Goal: Information Seeking & Learning: Learn about a topic

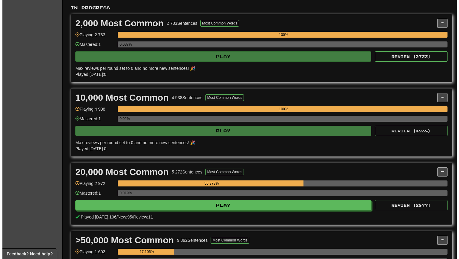
scroll to position [173, 0]
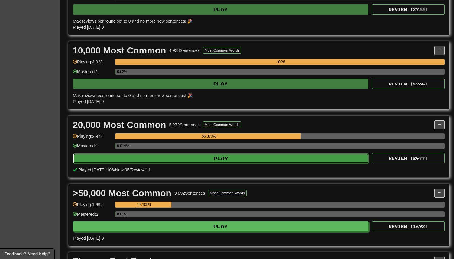
click at [229, 161] on button "Play" at bounding box center [221, 158] width 296 height 10
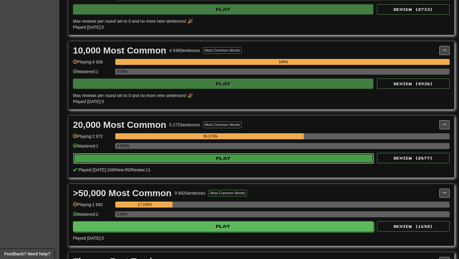
select select "***"
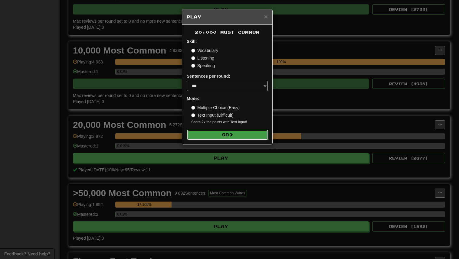
click at [227, 131] on button "Go" at bounding box center [227, 135] width 81 height 10
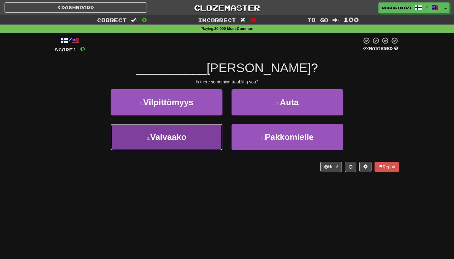
click at [209, 143] on button "3 . Vaivaako" at bounding box center [167, 137] width 112 height 26
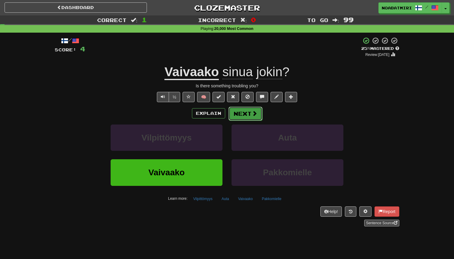
click at [245, 116] on button "Next" at bounding box center [246, 114] width 34 height 14
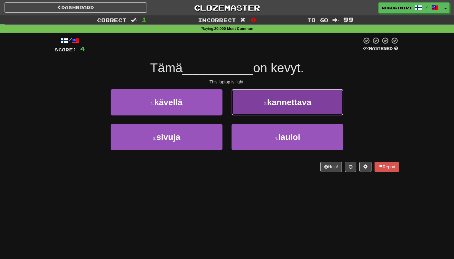
click at [253, 109] on button "2 . kannettava" at bounding box center [288, 102] width 112 height 26
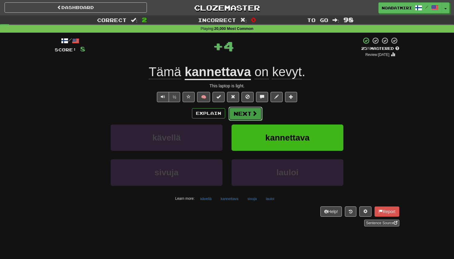
click at [241, 112] on button "Next" at bounding box center [246, 114] width 34 height 14
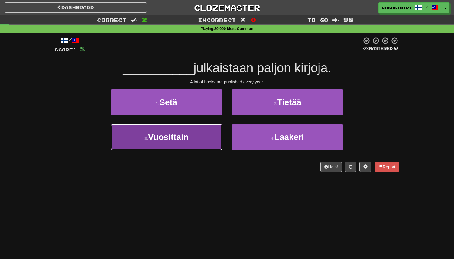
click at [210, 130] on button "3 . Vuosittain" at bounding box center [167, 137] width 112 height 26
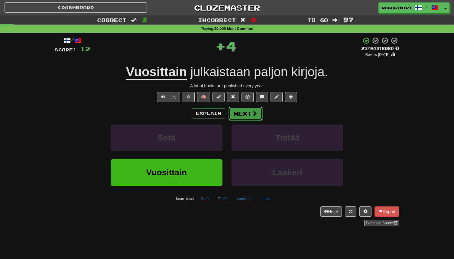
click at [234, 111] on button "Next" at bounding box center [246, 114] width 34 height 14
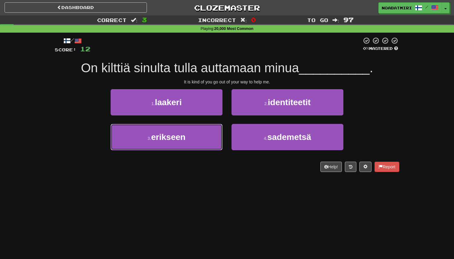
drag, startPoint x: 200, startPoint y: 138, endPoint x: 225, endPoint y: 129, distance: 27.2
click at [200, 138] on button "3 . erikseen" at bounding box center [167, 137] width 112 height 26
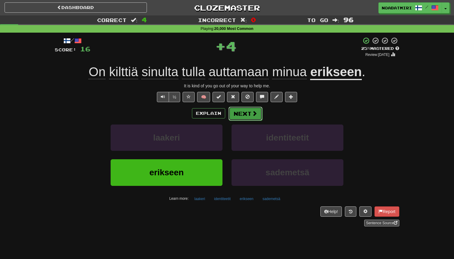
click at [243, 118] on button "Next" at bounding box center [246, 114] width 34 height 14
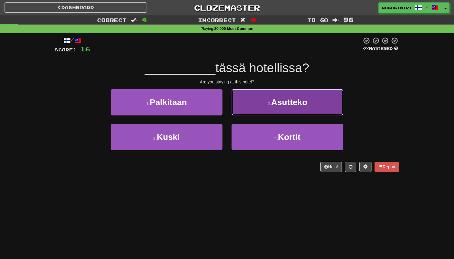
click at [251, 106] on button "2 . Asutteko" at bounding box center [288, 102] width 112 height 26
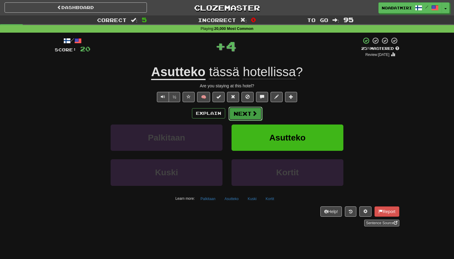
click at [238, 113] on button "Next" at bounding box center [246, 114] width 34 height 14
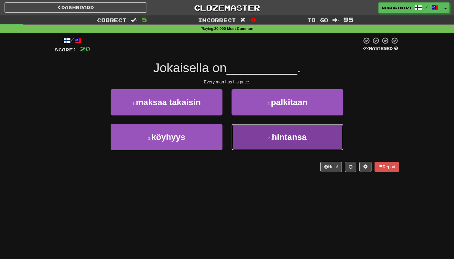
click at [264, 144] on button "4 . hintansa" at bounding box center [288, 137] width 112 height 26
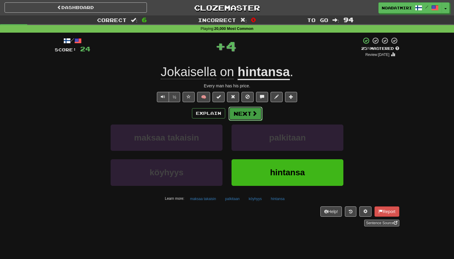
click at [251, 118] on button "Next" at bounding box center [246, 114] width 34 height 14
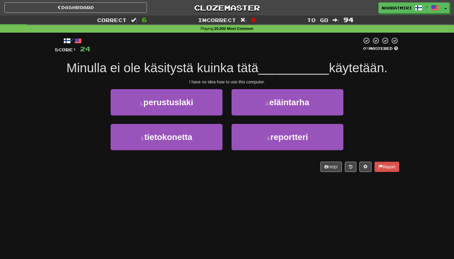
click at [174, 151] on div "3 . tietokonetta" at bounding box center [166, 141] width 121 height 35
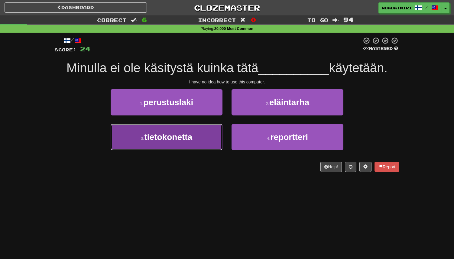
click at [179, 145] on button "3 . tietokonetta" at bounding box center [167, 137] width 112 height 26
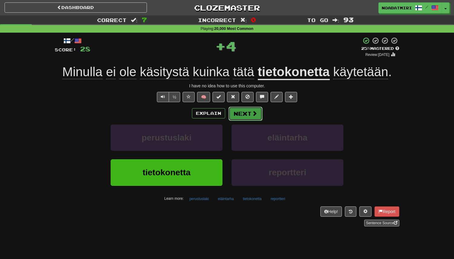
click at [234, 111] on button "Next" at bounding box center [246, 114] width 34 height 14
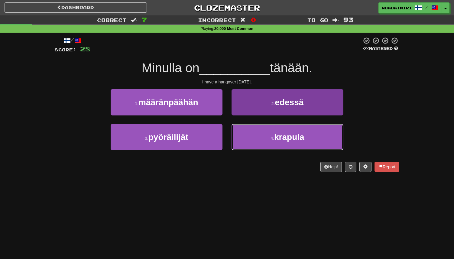
click at [242, 128] on button "4 . krapula" at bounding box center [288, 137] width 112 height 26
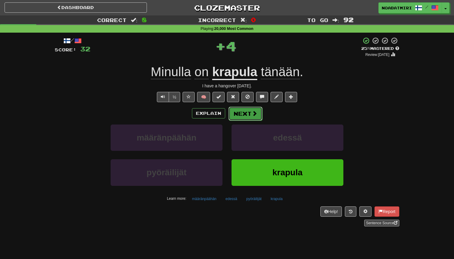
click at [238, 113] on button "Next" at bounding box center [246, 114] width 34 height 14
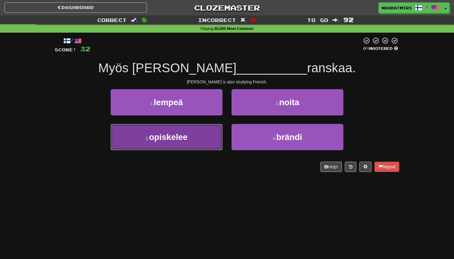
click at [213, 131] on button "3 . opiskelee" at bounding box center [167, 137] width 112 height 26
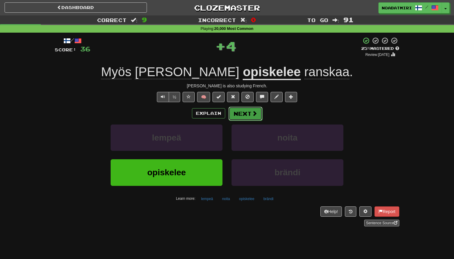
click at [249, 110] on button "Next" at bounding box center [246, 114] width 34 height 14
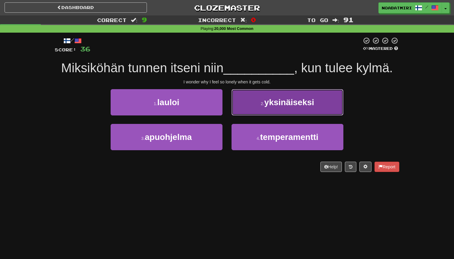
click at [242, 111] on button "2 . yksinäiseksi" at bounding box center [288, 102] width 112 height 26
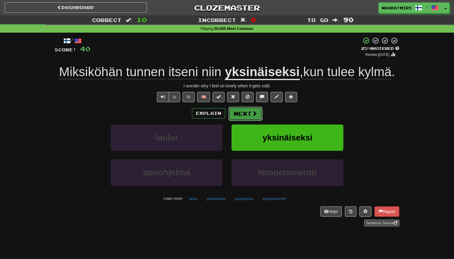
click at [245, 115] on button "Next" at bounding box center [246, 114] width 34 height 14
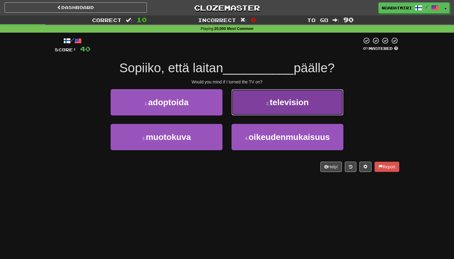
click at [243, 106] on button "2 . television" at bounding box center [288, 102] width 112 height 26
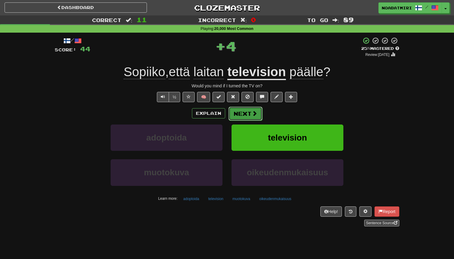
click at [238, 113] on button "Next" at bounding box center [246, 114] width 34 height 14
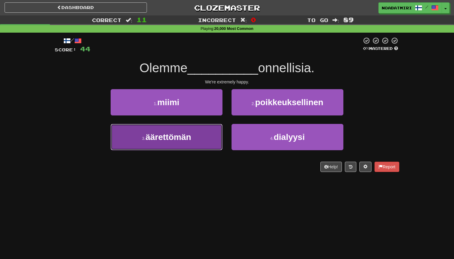
click at [205, 135] on button "3 . äärettömän" at bounding box center [167, 137] width 112 height 26
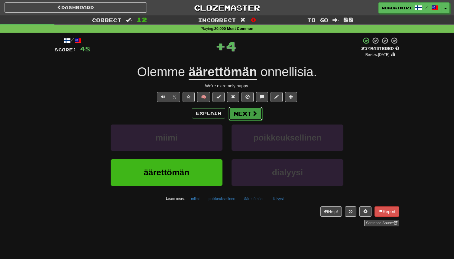
click at [237, 115] on button "Next" at bounding box center [246, 114] width 34 height 14
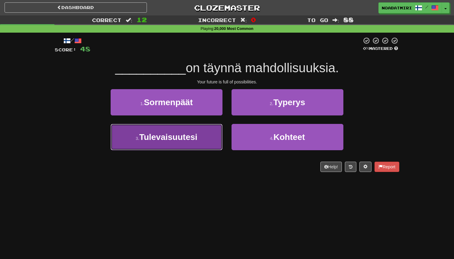
click at [203, 136] on button "3 . Tulevaisuutesi" at bounding box center [167, 137] width 112 height 26
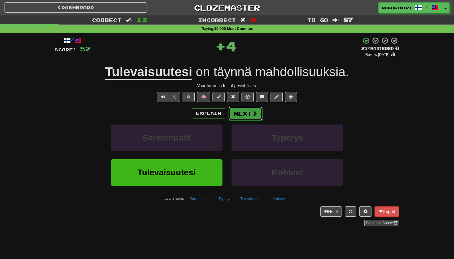
click at [252, 111] on span at bounding box center [254, 113] width 5 height 5
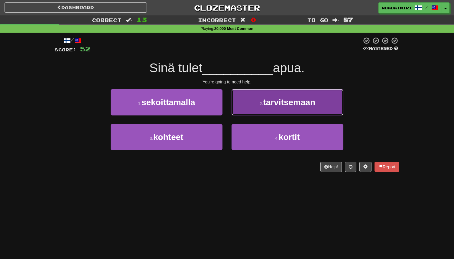
click at [251, 109] on button "2 . tarvitsemaan" at bounding box center [288, 102] width 112 height 26
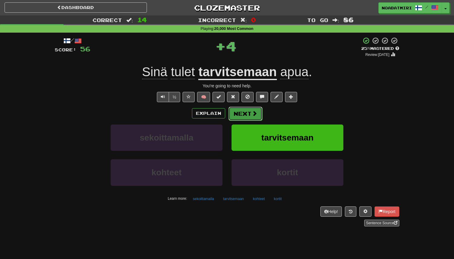
click at [237, 115] on button "Next" at bounding box center [246, 114] width 34 height 14
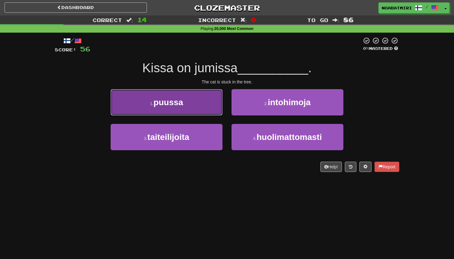
click at [212, 108] on button "1 . puussa" at bounding box center [167, 102] width 112 height 26
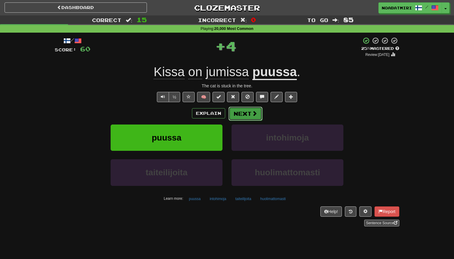
click at [240, 112] on button "Next" at bounding box center [246, 114] width 34 height 14
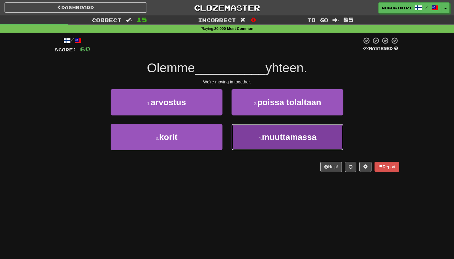
click at [247, 134] on button "4 . muuttamassa" at bounding box center [288, 137] width 112 height 26
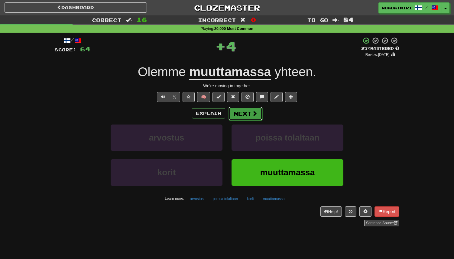
click at [245, 115] on button "Next" at bounding box center [246, 114] width 34 height 14
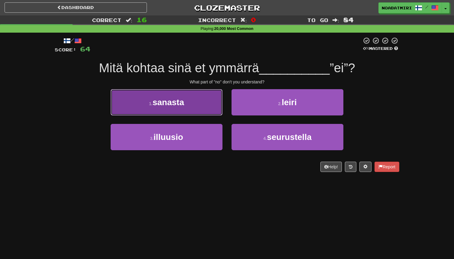
click at [220, 111] on button "1 . sanasta" at bounding box center [167, 102] width 112 height 26
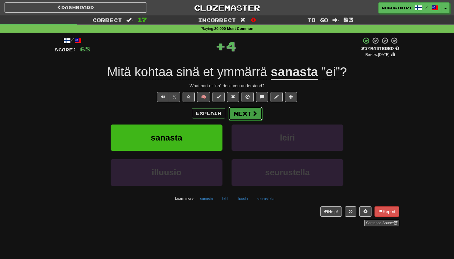
click at [247, 111] on button "Next" at bounding box center [246, 114] width 34 height 14
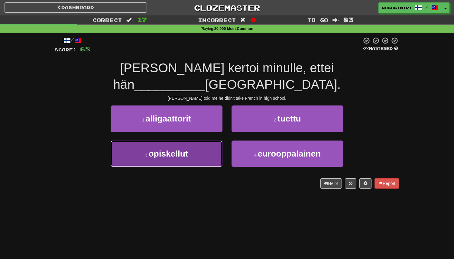
click at [217, 141] on button "3 . opiskellut" at bounding box center [167, 154] width 112 height 26
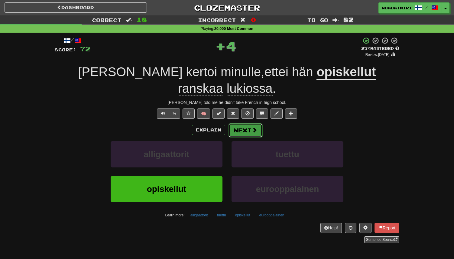
click at [242, 123] on button "Next" at bounding box center [246, 130] width 34 height 14
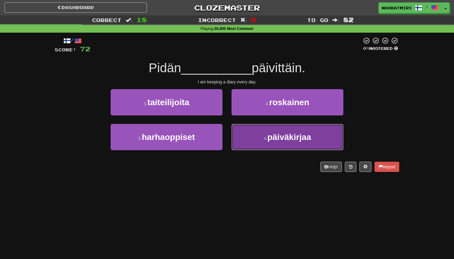
click at [239, 130] on button "4 . päiväkirjaa" at bounding box center [288, 137] width 112 height 26
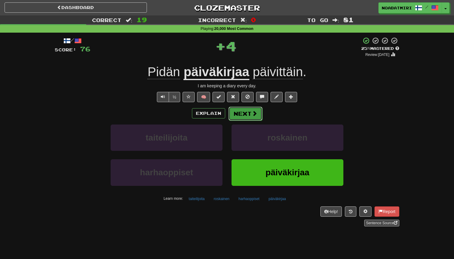
click at [240, 110] on button "Next" at bounding box center [246, 114] width 34 height 14
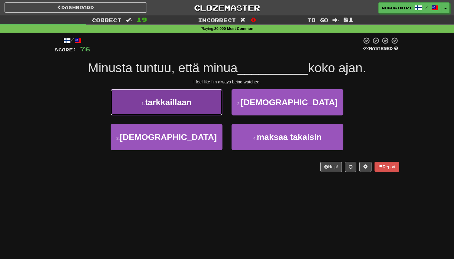
click at [209, 111] on button "1 . tarkkaillaan" at bounding box center [167, 102] width 112 height 26
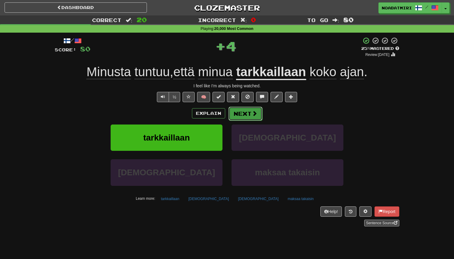
click at [236, 118] on button "Next" at bounding box center [246, 114] width 34 height 14
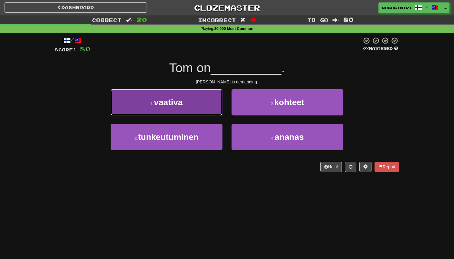
click at [194, 102] on button "1 . vaativa" at bounding box center [167, 102] width 112 height 26
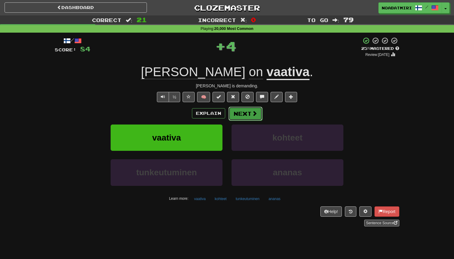
click at [256, 115] on span at bounding box center [254, 113] width 5 height 5
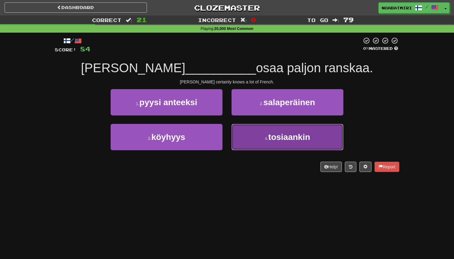
click at [240, 132] on button "4 . tosiaankin" at bounding box center [288, 137] width 112 height 26
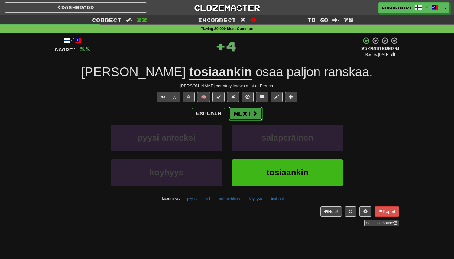
click at [235, 117] on button "Next" at bounding box center [246, 114] width 34 height 14
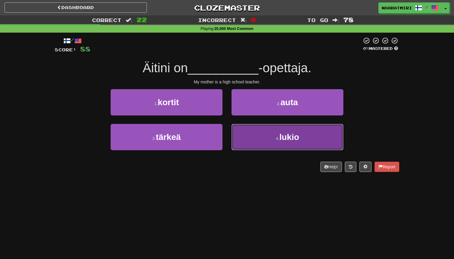
click at [251, 135] on button "4 . lukio" at bounding box center [288, 137] width 112 height 26
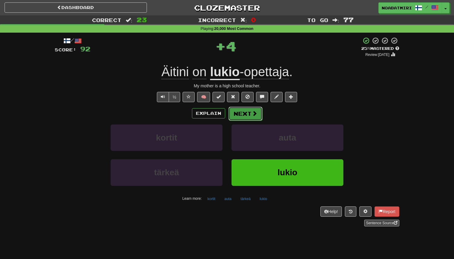
click at [248, 116] on button "Next" at bounding box center [246, 114] width 34 height 14
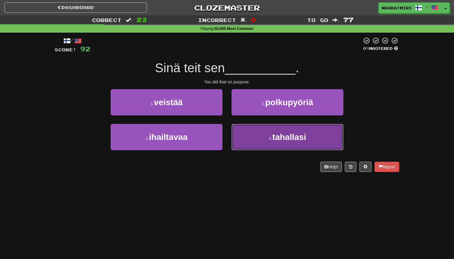
click at [240, 138] on button "4 . tahallasi" at bounding box center [288, 137] width 112 height 26
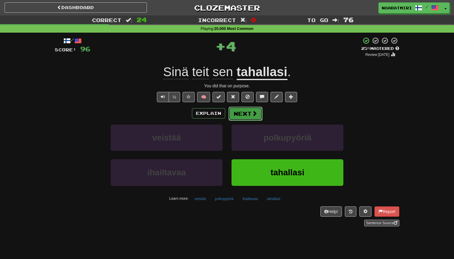
click at [242, 118] on button "Next" at bounding box center [246, 114] width 34 height 14
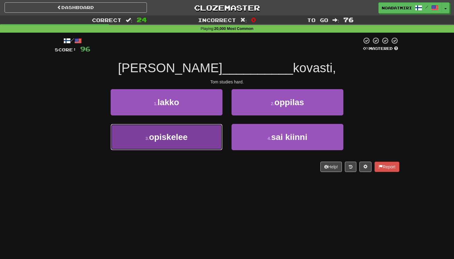
click at [197, 139] on button "3 . opiskelee" at bounding box center [167, 137] width 112 height 26
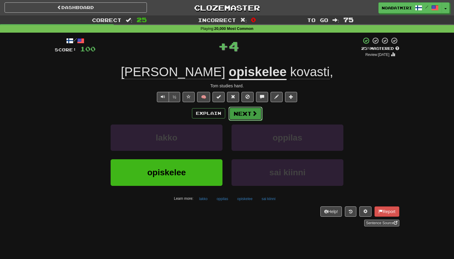
click at [239, 120] on button "Next" at bounding box center [246, 114] width 34 height 14
